Goal: Task Accomplishment & Management: Manage account settings

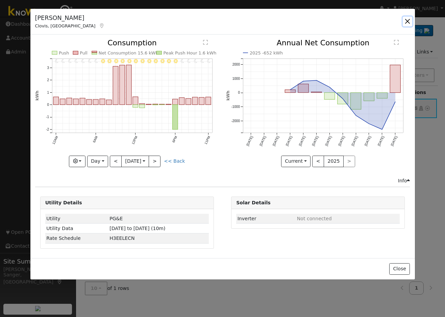
drag, startPoint x: 407, startPoint y: 18, endPoint x: 410, endPoint y: 22, distance: 5.2
click at [407, 18] on button "button" at bounding box center [407, 21] width 9 height 9
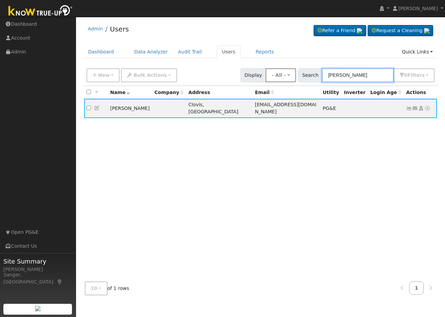
drag, startPoint x: 373, startPoint y: 75, endPoint x: 278, endPoint y: 73, distance: 95.7
click at [278, 73] on div "New Add User Quick Add Quick Connect Quick Convert Lead Bulk Actions Send Email…" at bounding box center [260, 74] width 351 height 16
paste input "Antonio & [PERSON_NAME]"
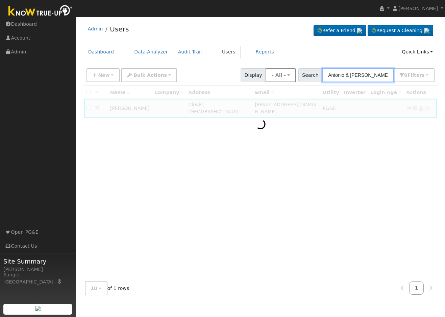
type input "Antonio & [PERSON_NAME]"
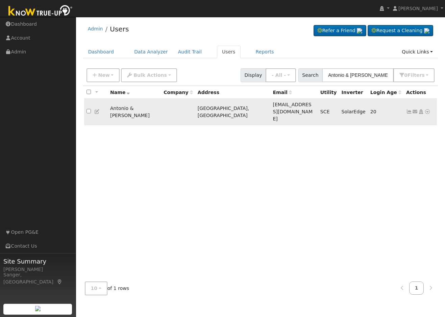
click at [410, 109] on icon at bounding box center [409, 111] width 6 height 5
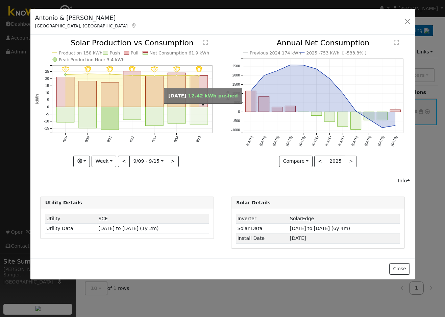
click at [200, 112] on rect "onclick=""" at bounding box center [199, 116] width 18 height 18
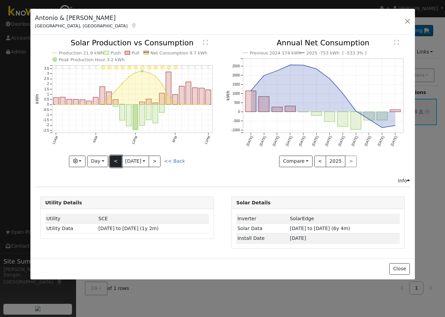
click at [114, 160] on button "<" at bounding box center [116, 161] width 12 height 11
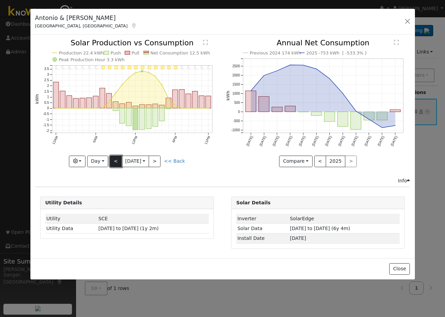
click at [114, 160] on button "<" at bounding box center [116, 161] width 12 height 11
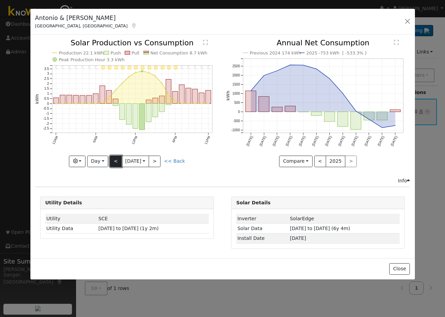
click at [114, 160] on button "<" at bounding box center [116, 161] width 12 height 11
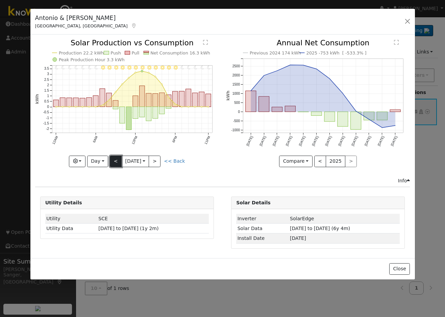
click at [114, 160] on button "<" at bounding box center [116, 161] width 12 height 11
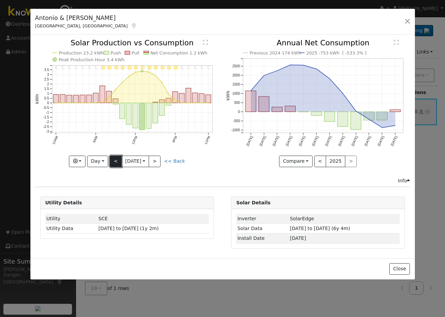
click at [114, 160] on button "<" at bounding box center [116, 161] width 12 height 11
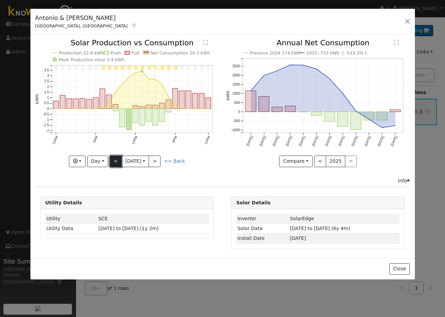
click at [114, 160] on button "<" at bounding box center [116, 161] width 12 height 11
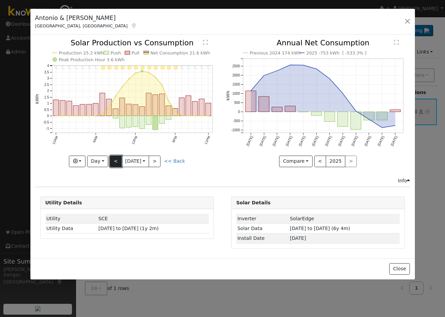
click at [114, 160] on button "<" at bounding box center [116, 161] width 12 height 11
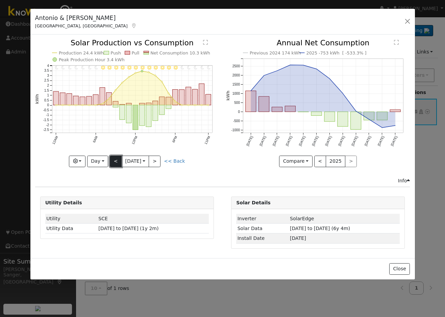
click at [114, 160] on button "<" at bounding box center [116, 161] width 12 height 11
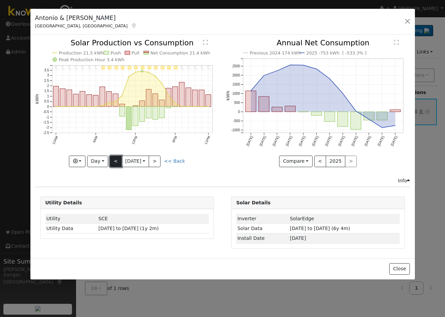
click at [116, 158] on button "<" at bounding box center [116, 161] width 12 height 11
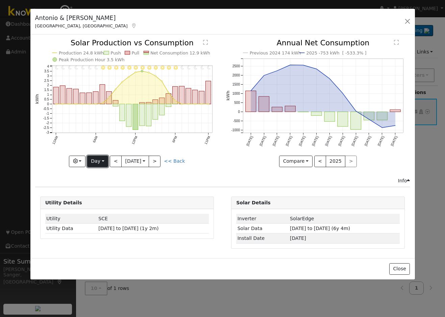
click at [97, 158] on button "Day" at bounding box center [97, 161] width 21 height 11
click at [101, 184] on link "Week" at bounding box center [111, 184] width 47 height 9
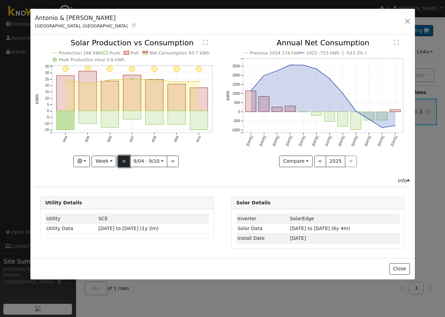
click at [125, 162] on button "<" at bounding box center [124, 161] width 12 height 11
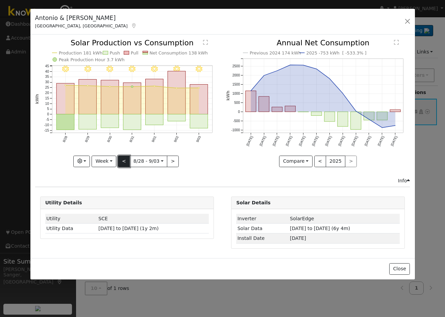
click at [124, 162] on button "<" at bounding box center [124, 161] width 12 height 11
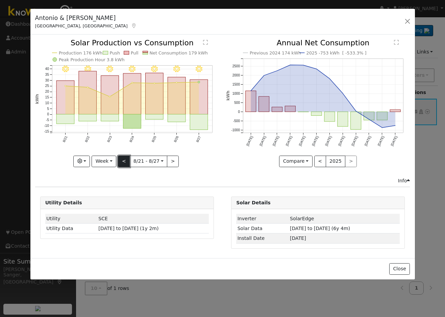
click at [124, 162] on button "<" at bounding box center [124, 161] width 12 height 11
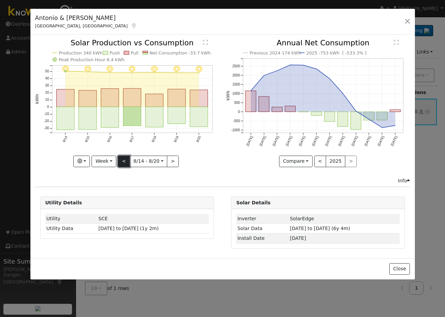
click at [124, 161] on button "<" at bounding box center [124, 161] width 12 height 11
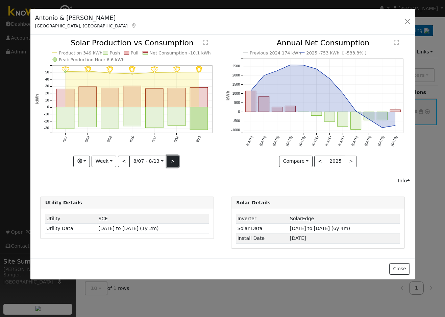
click at [173, 163] on button ">" at bounding box center [173, 161] width 12 height 11
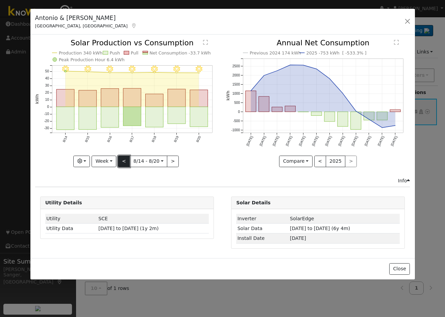
click at [127, 162] on button "<" at bounding box center [124, 161] width 12 height 11
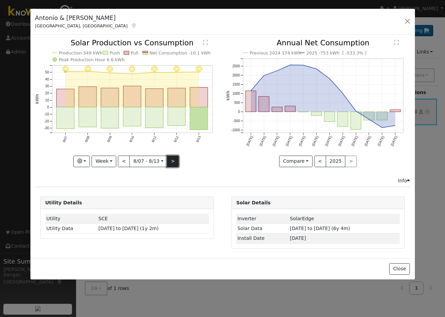
click at [170, 158] on button ">" at bounding box center [173, 161] width 12 height 11
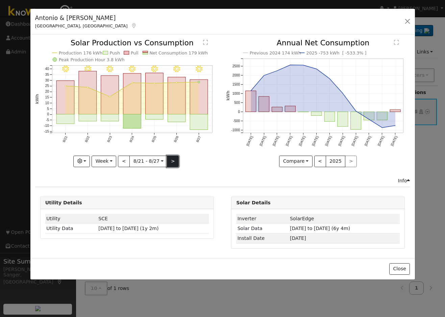
click at [170, 158] on button ">" at bounding box center [173, 161] width 12 height 11
type input "[DATE]"
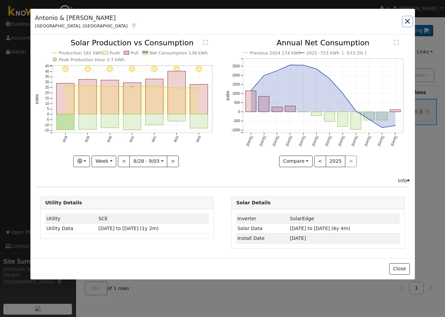
click at [407, 20] on button "button" at bounding box center [407, 21] width 9 height 9
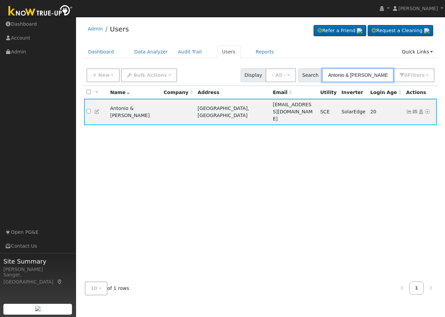
click at [349, 75] on input "Antonio & [PERSON_NAME]" at bounding box center [358, 75] width 72 height 14
paste input "[PERSON_NAME] & [PERSON_NAME]"
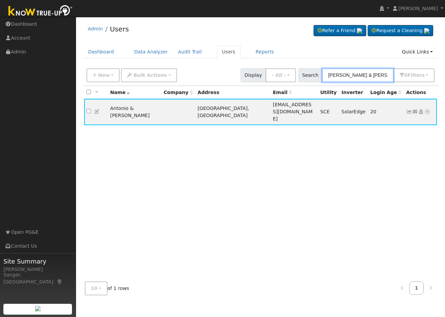
type input "[PERSON_NAME] & [PERSON_NAME]"
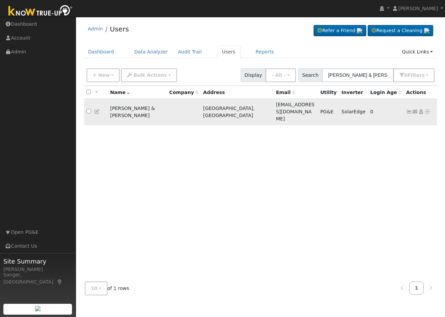
click at [408, 109] on icon at bounding box center [409, 111] width 6 height 5
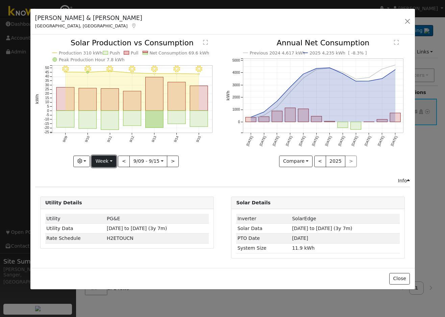
click at [110, 160] on button "Week" at bounding box center [104, 161] width 25 height 11
click at [108, 202] on link "Year" at bounding box center [115, 203] width 47 height 9
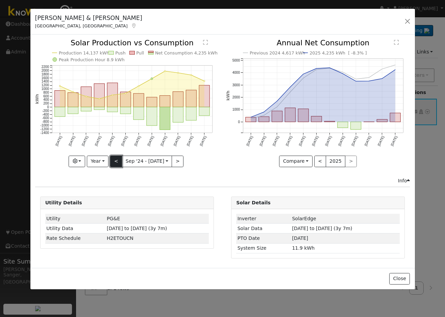
click at [115, 160] on button "<" at bounding box center [116, 161] width 12 height 11
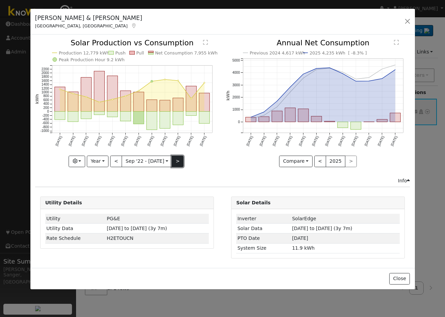
click at [176, 159] on button ">" at bounding box center [178, 161] width 12 height 11
type input "[DATE]"
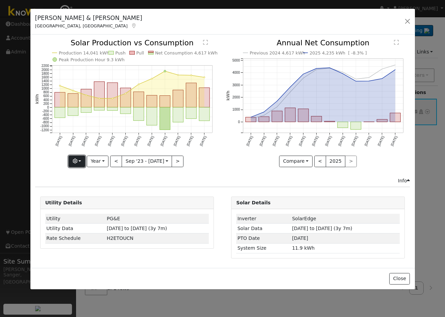
click at [77, 159] on icon "button" at bounding box center [75, 161] width 5 height 5
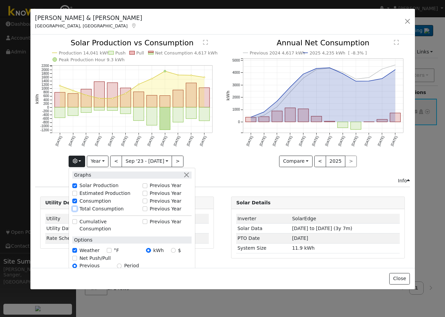
click at [77, 209] on input "Total Consumption" at bounding box center [74, 208] width 5 height 5
checkbox input "true"
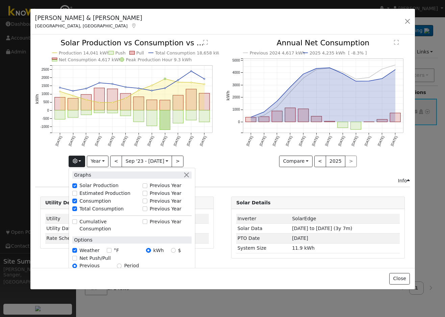
click at [41, 157] on icon "Production 14,041 kWh Push Pull Total Consumption 18,658 kWh Net Consumption 4,…" at bounding box center [127, 102] width 184 height 127
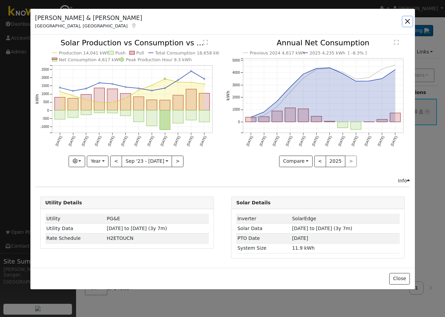
click at [412, 21] on button "button" at bounding box center [407, 21] width 9 height 9
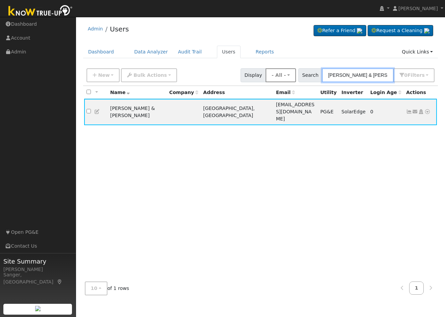
drag, startPoint x: 383, startPoint y: 73, endPoint x: 290, endPoint y: 71, distance: 93.7
click at [290, 71] on div "New Add User Quick Add Quick Connect Quick Convert Lead Bulk Actions Send Email…" at bounding box center [260, 74] width 351 height 16
paste input "[PERSON_NAME],"
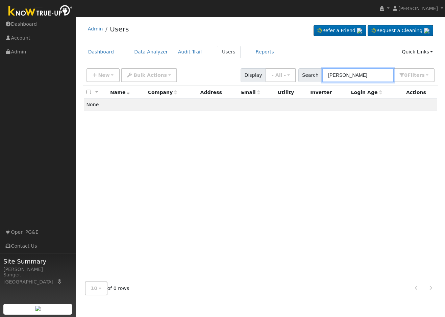
type input "[PERSON_NAME]"
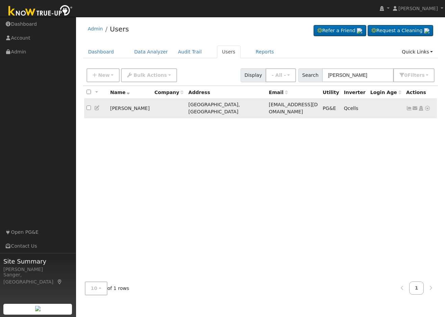
click at [410, 107] on icon at bounding box center [409, 108] width 6 height 5
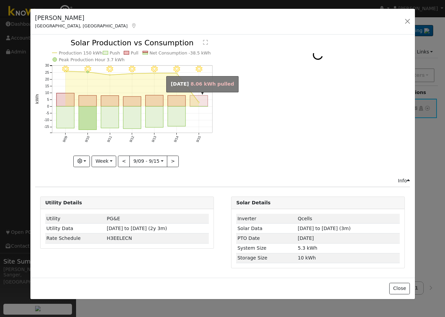
click at [205, 100] on rect "onclick=""" at bounding box center [199, 100] width 18 height 11
type input "[DATE]"
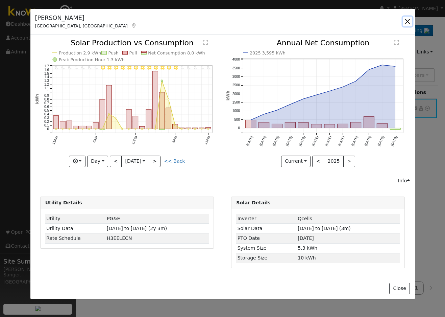
click at [408, 22] on button "button" at bounding box center [407, 21] width 9 height 9
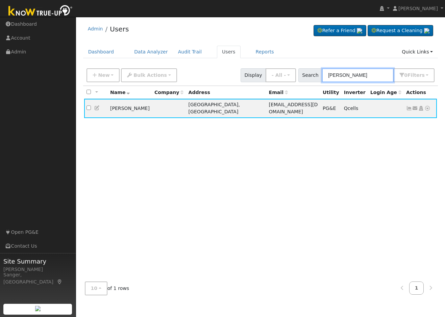
drag, startPoint x: 362, startPoint y: 77, endPoint x: 318, endPoint y: 77, distance: 44.3
click at [318, 77] on div "Search [PERSON_NAME] 0 Filter s My accounts Role Show - All - Show Leads Admin …" at bounding box center [367, 75] width 137 height 14
paste input "[PERSON_NAME]"
type input "[PERSON_NAME]"
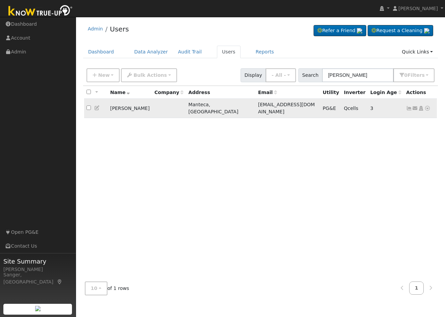
click at [409, 106] on icon at bounding box center [409, 108] width 6 height 5
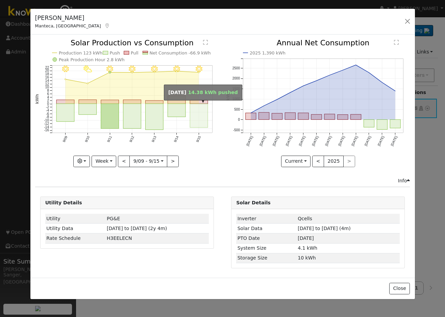
click at [198, 117] on rect "onclick=""" at bounding box center [199, 116] width 18 height 24
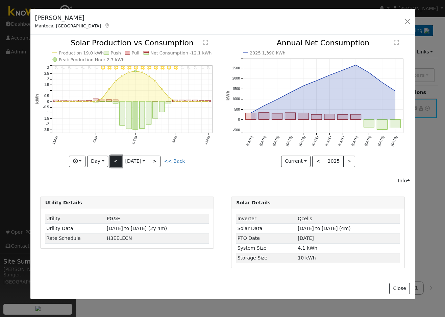
click at [116, 160] on button "<" at bounding box center [116, 161] width 12 height 11
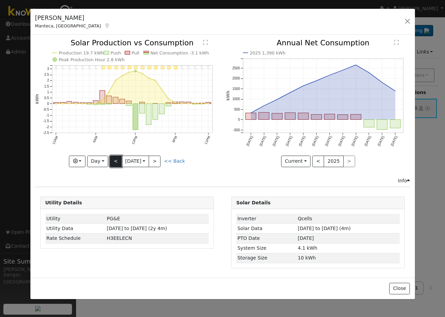
click at [116, 160] on button "<" at bounding box center [116, 161] width 12 height 11
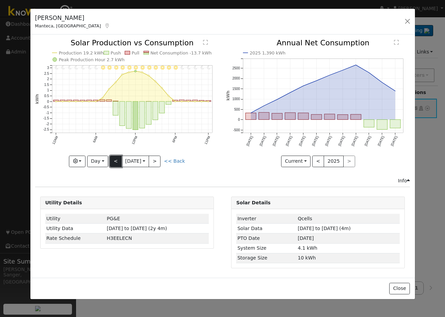
click at [116, 160] on button "<" at bounding box center [116, 161] width 12 height 11
type input "[DATE]"
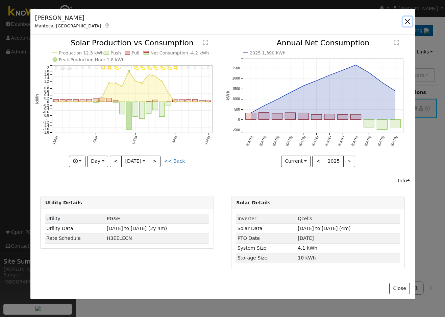
click at [405, 21] on button "button" at bounding box center [407, 21] width 9 height 9
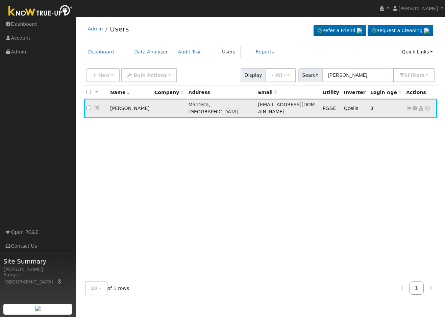
click at [408, 106] on icon at bounding box center [409, 108] width 6 height 5
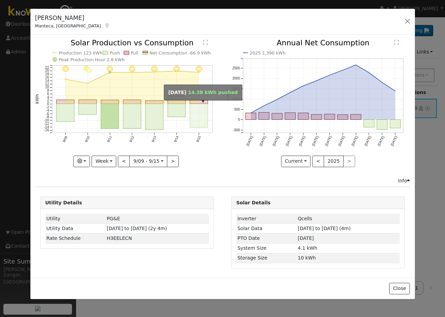
click at [204, 117] on rect "onclick=""" at bounding box center [199, 116] width 18 height 24
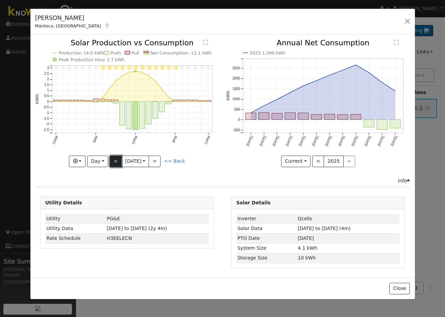
click at [114, 162] on button "<" at bounding box center [116, 161] width 12 height 11
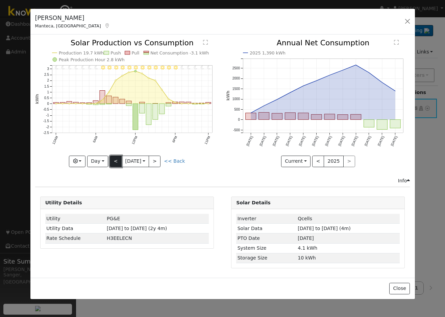
click at [114, 162] on button "<" at bounding box center [116, 161] width 12 height 11
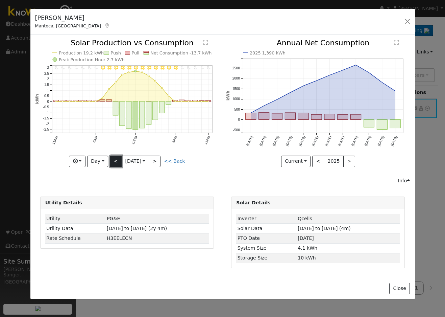
click at [114, 162] on button "<" at bounding box center [116, 161] width 12 height 11
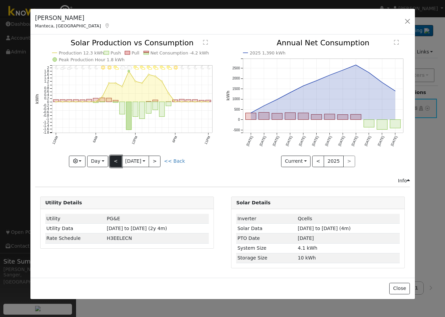
click at [114, 162] on button "<" at bounding box center [116, 161] width 12 height 11
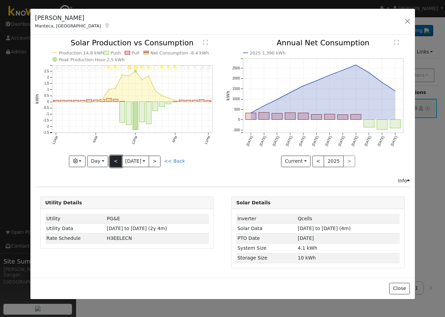
click at [111, 161] on button "<" at bounding box center [116, 161] width 12 height 11
click at [111, 157] on button "<" at bounding box center [116, 161] width 12 height 11
click at [112, 158] on button "<" at bounding box center [116, 161] width 12 height 11
click at [116, 160] on button "<" at bounding box center [116, 161] width 12 height 11
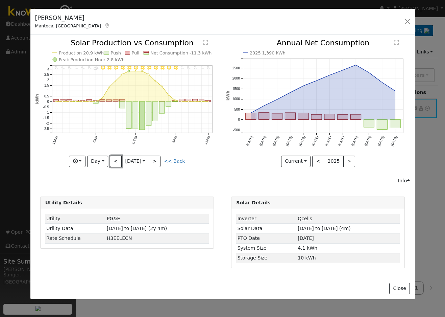
click at [116, 161] on button "<" at bounding box center [116, 161] width 12 height 11
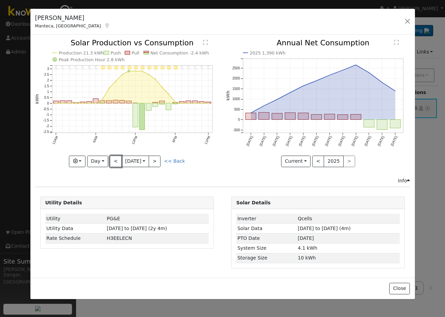
click at [116, 161] on button "<" at bounding box center [116, 161] width 12 height 11
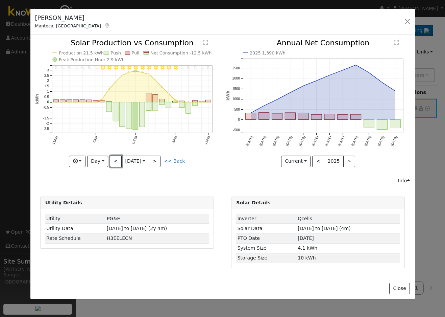
click at [116, 161] on button "<" at bounding box center [116, 161] width 12 height 11
click at [115, 160] on button "<" at bounding box center [116, 161] width 12 height 11
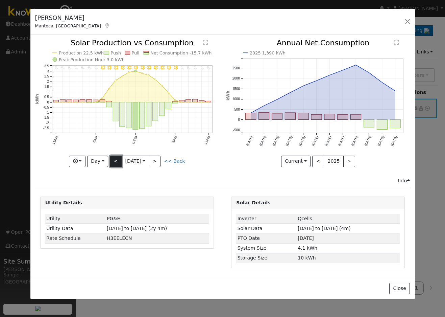
click at [115, 160] on button "<" at bounding box center [116, 161] width 12 height 11
click at [114, 163] on button "<" at bounding box center [116, 161] width 12 height 11
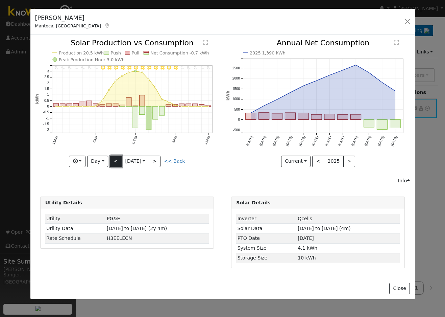
click at [114, 163] on button "<" at bounding box center [116, 161] width 12 height 11
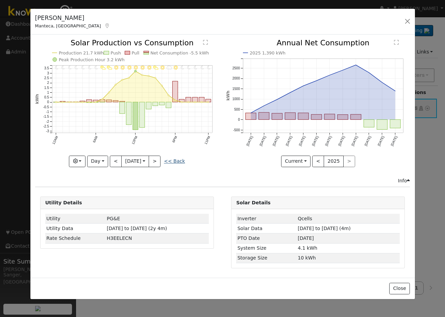
click at [179, 159] on link "<< Back" at bounding box center [174, 160] width 21 height 5
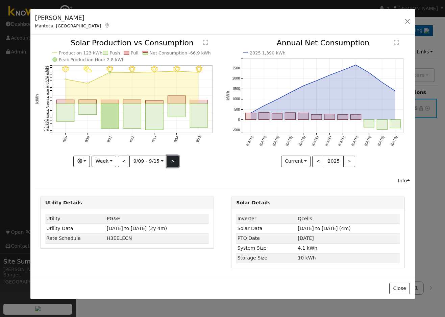
click at [173, 161] on button ">" at bounding box center [173, 161] width 12 height 11
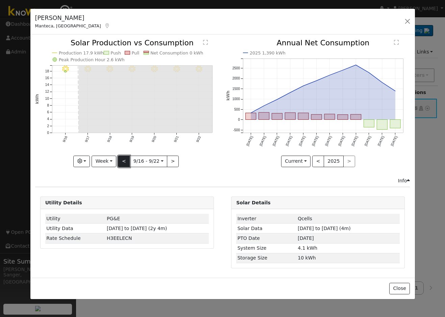
click at [127, 163] on button "<" at bounding box center [124, 161] width 12 height 11
type input "[DATE]"
